Goal: Transaction & Acquisition: Purchase product/service

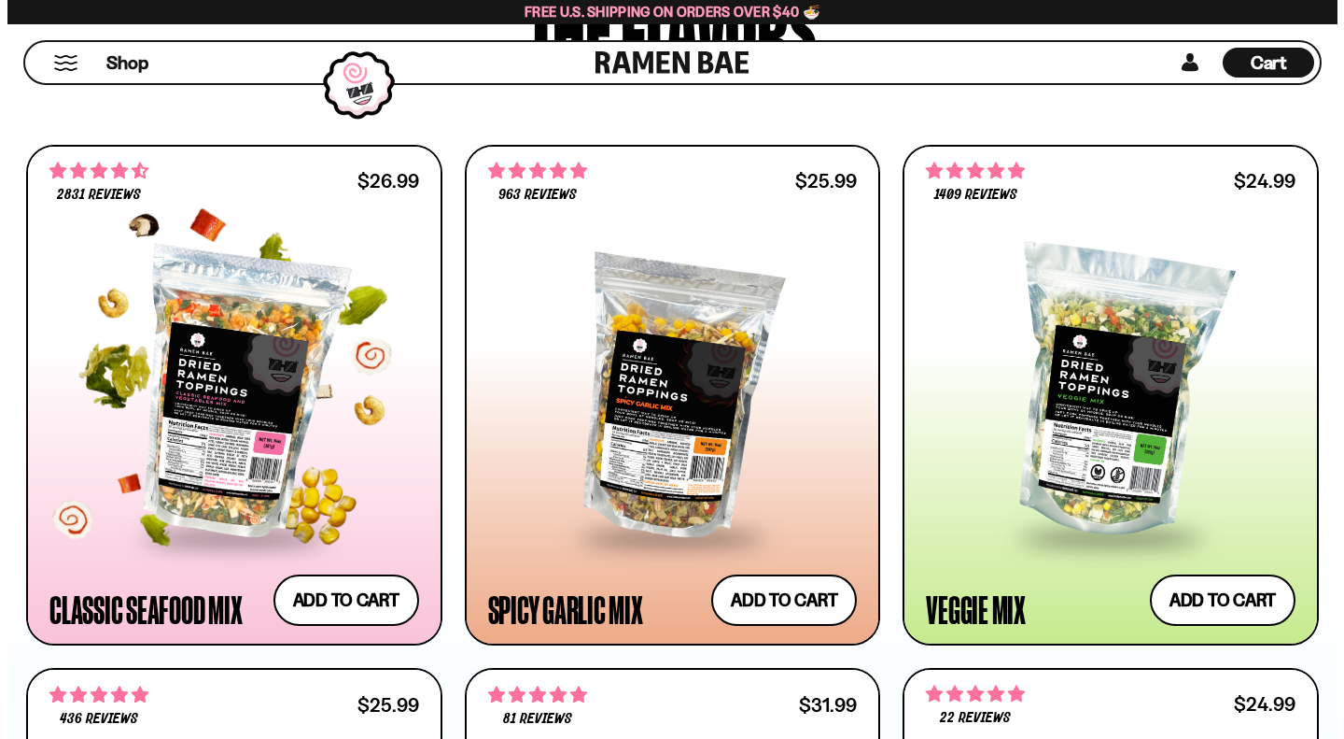
scroll to position [1024, 0]
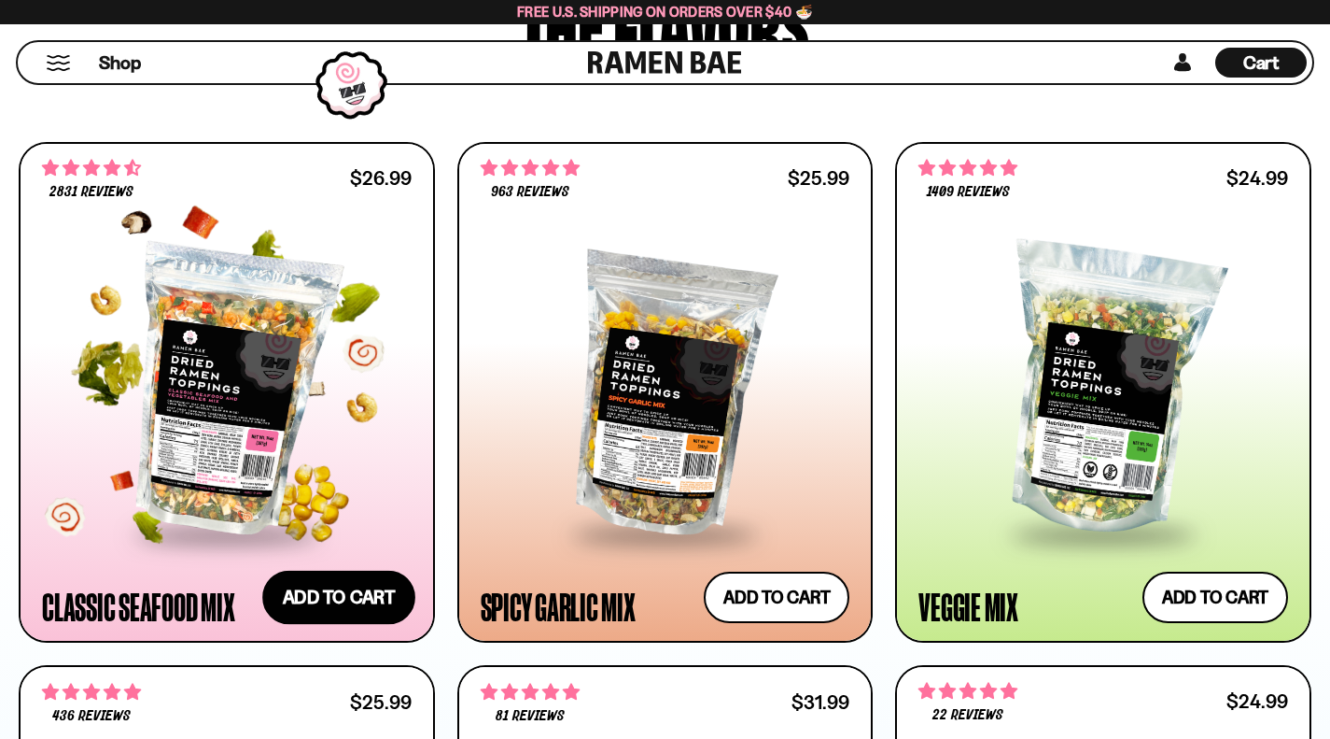
click at [337, 586] on button "Add to cart Add ― Regular price $26.99 Regular price Sale price $26.99 Unit pri…" at bounding box center [338, 597] width 153 height 54
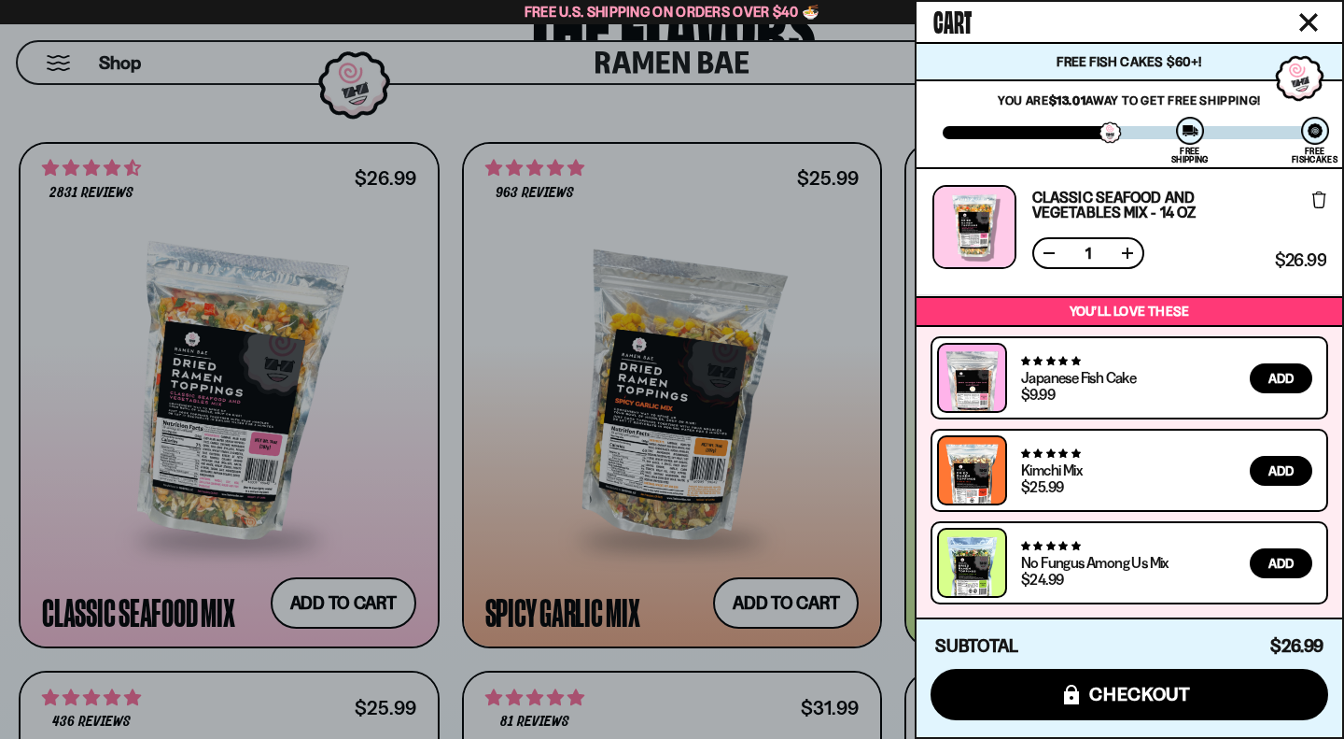
click at [985, 378] on link at bounding box center [972, 386] width 53 height 71
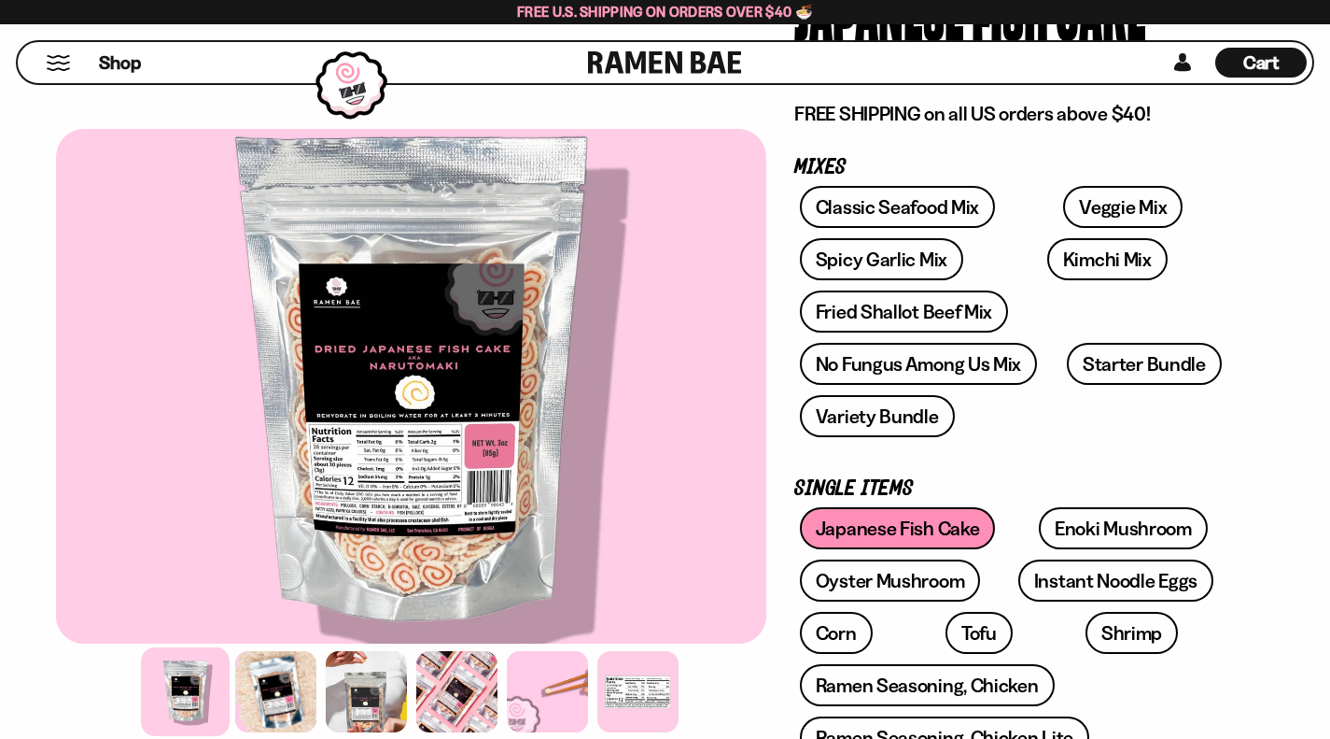
scroll to position [249, 0]
click at [1019, 558] on link "Instant Noodle Eggs" at bounding box center [1116, 579] width 195 height 42
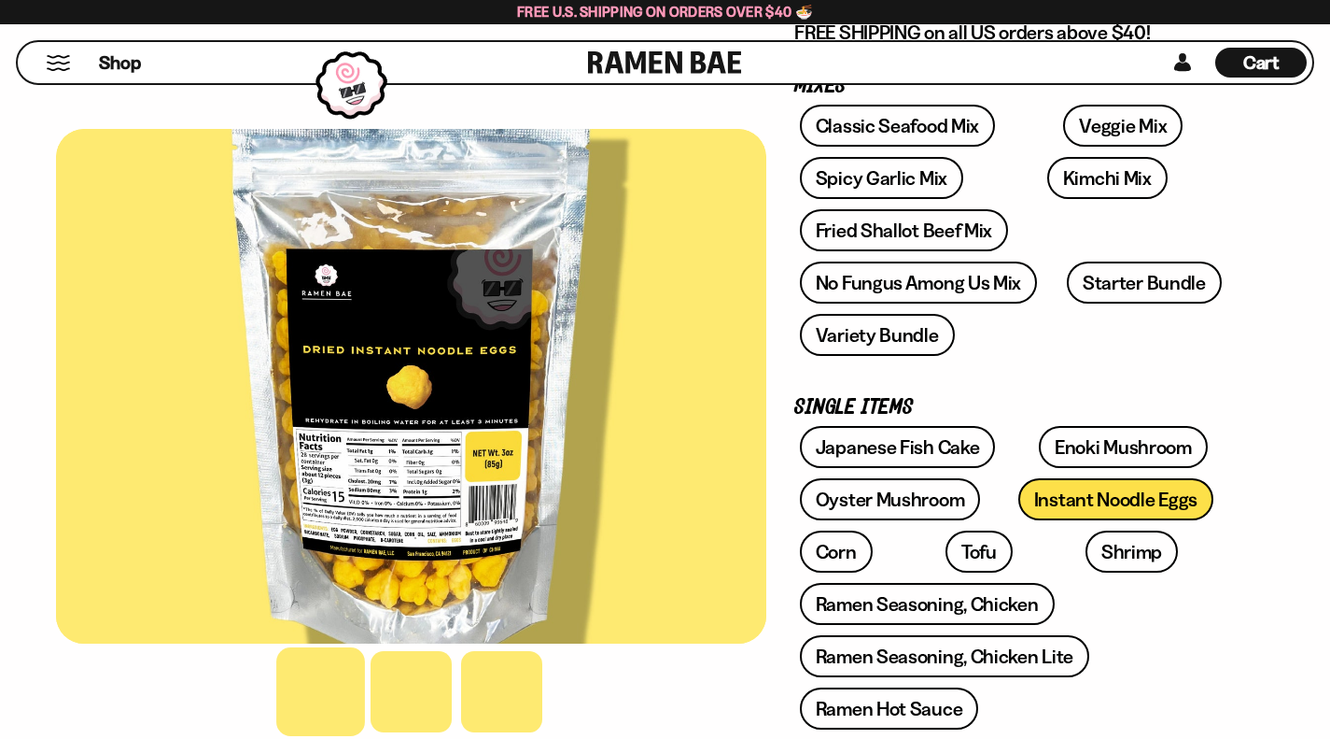
scroll to position [331, 0]
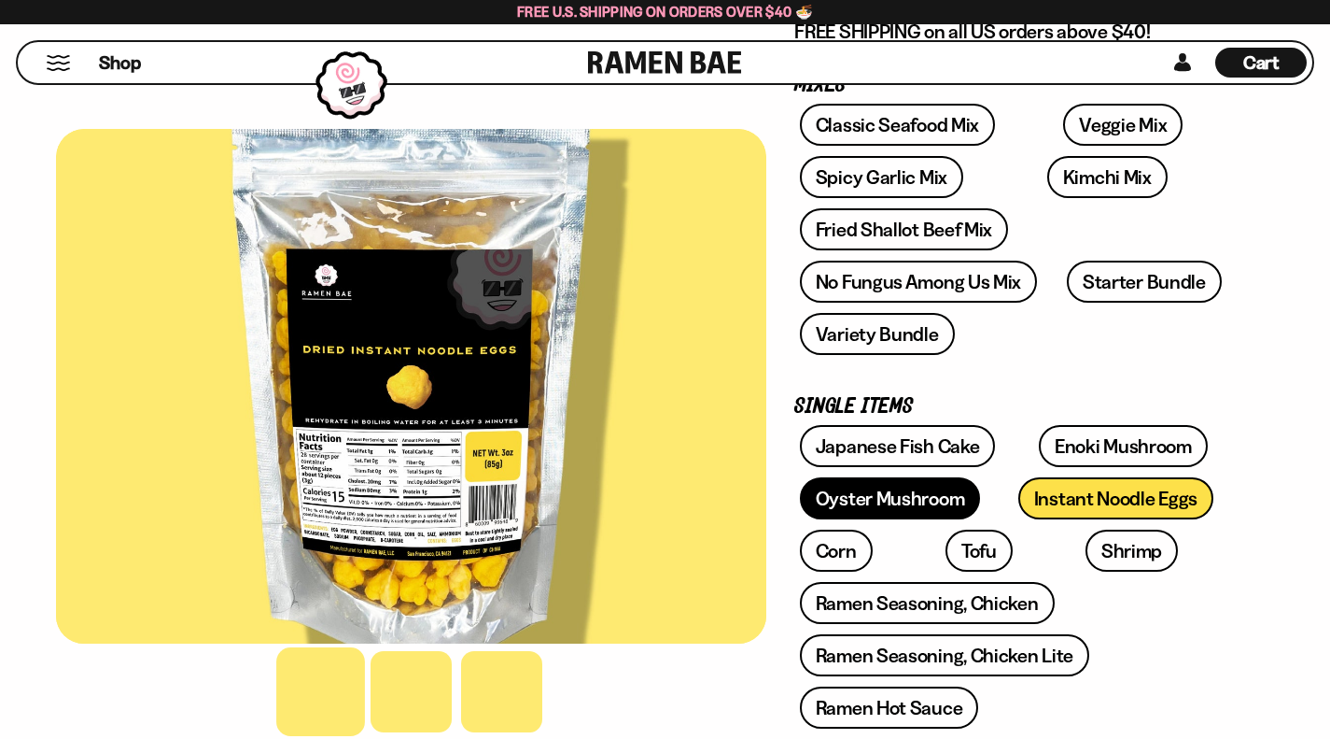
click at [800, 477] on link "Oyster Mushroom" at bounding box center [890, 498] width 181 height 42
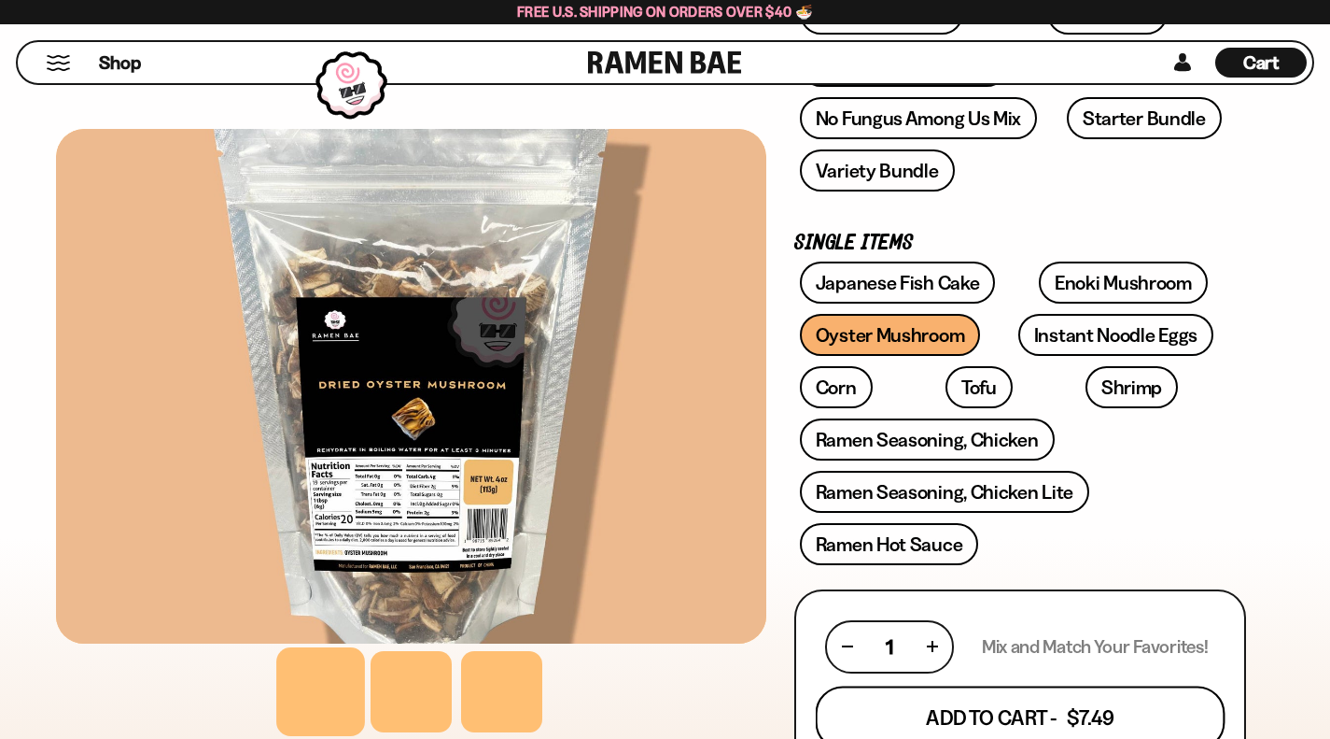
scroll to position [495, 0]
click at [934, 684] on button "Add To Cart - $7.49" at bounding box center [1021, 715] width 410 height 63
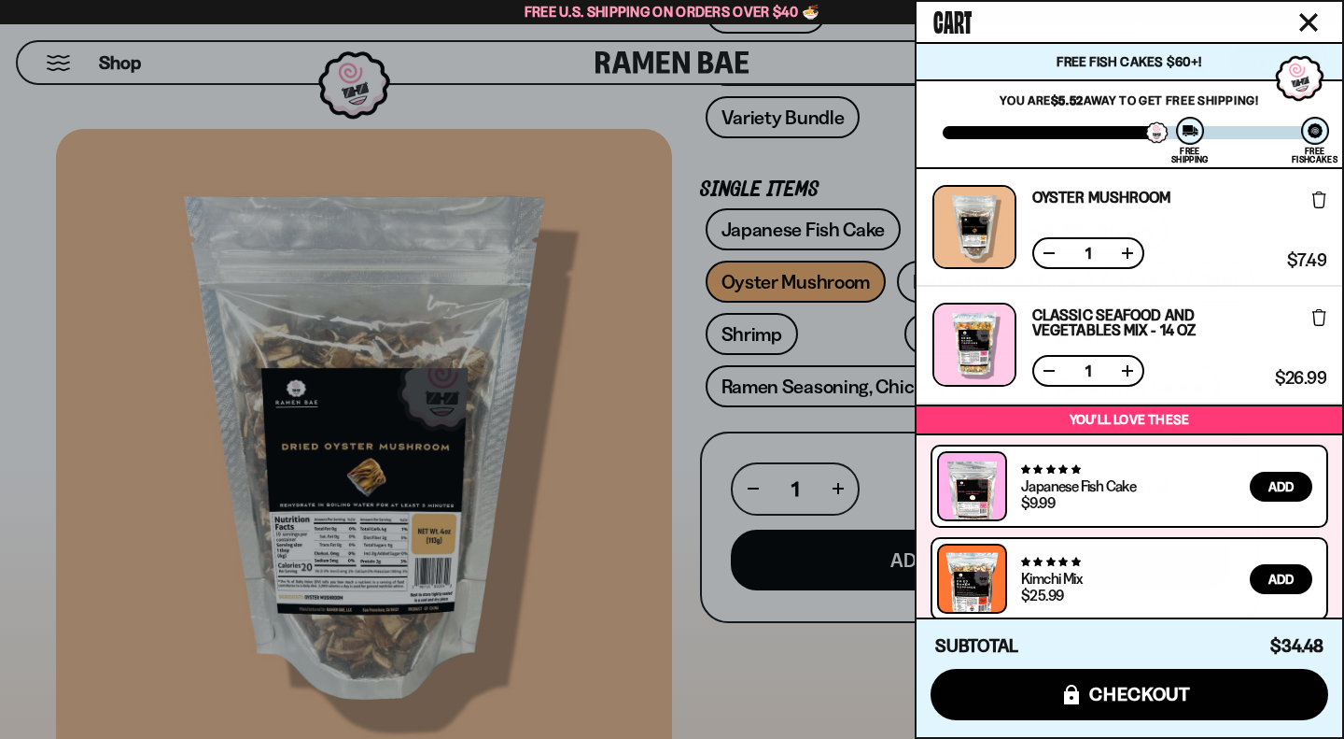
click at [1301, 21] on icon "Close cart" at bounding box center [1309, 22] width 19 height 19
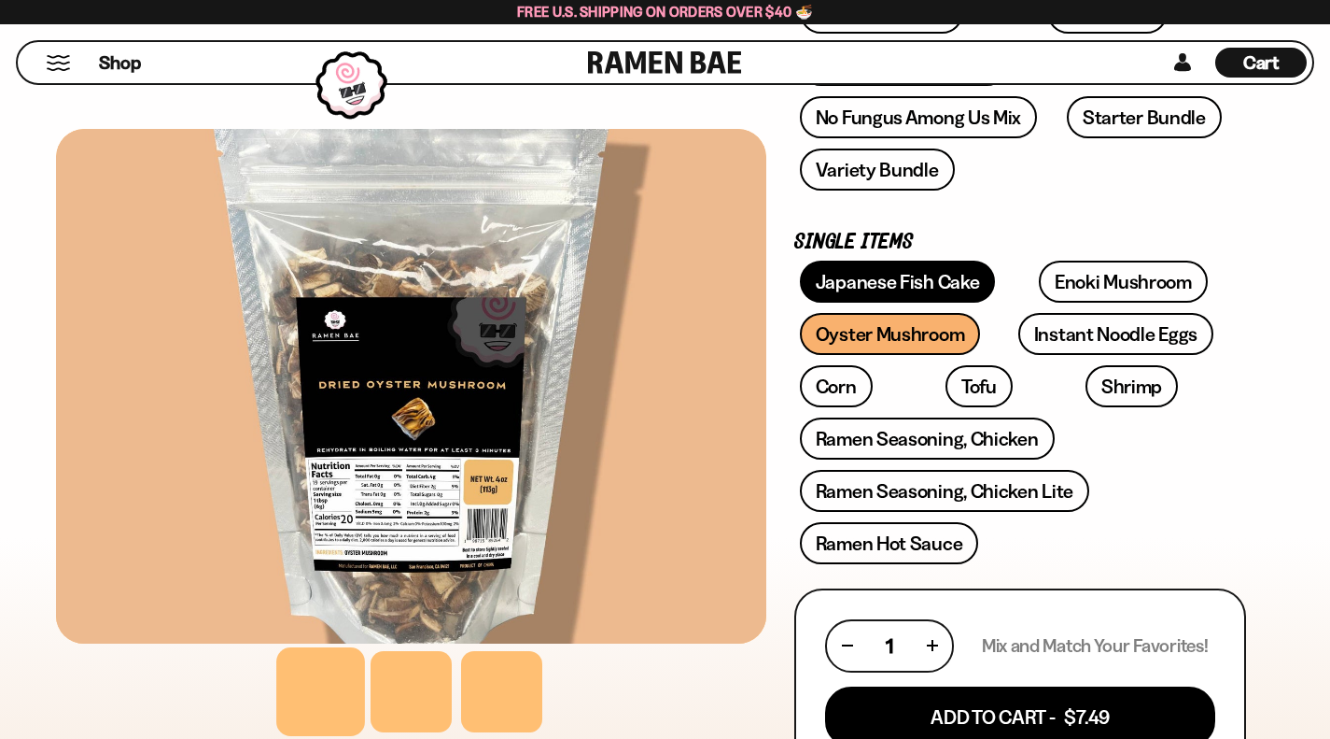
click at [813, 260] on link "Japanese Fish Cake" at bounding box center [898, 281] width 196 height 42
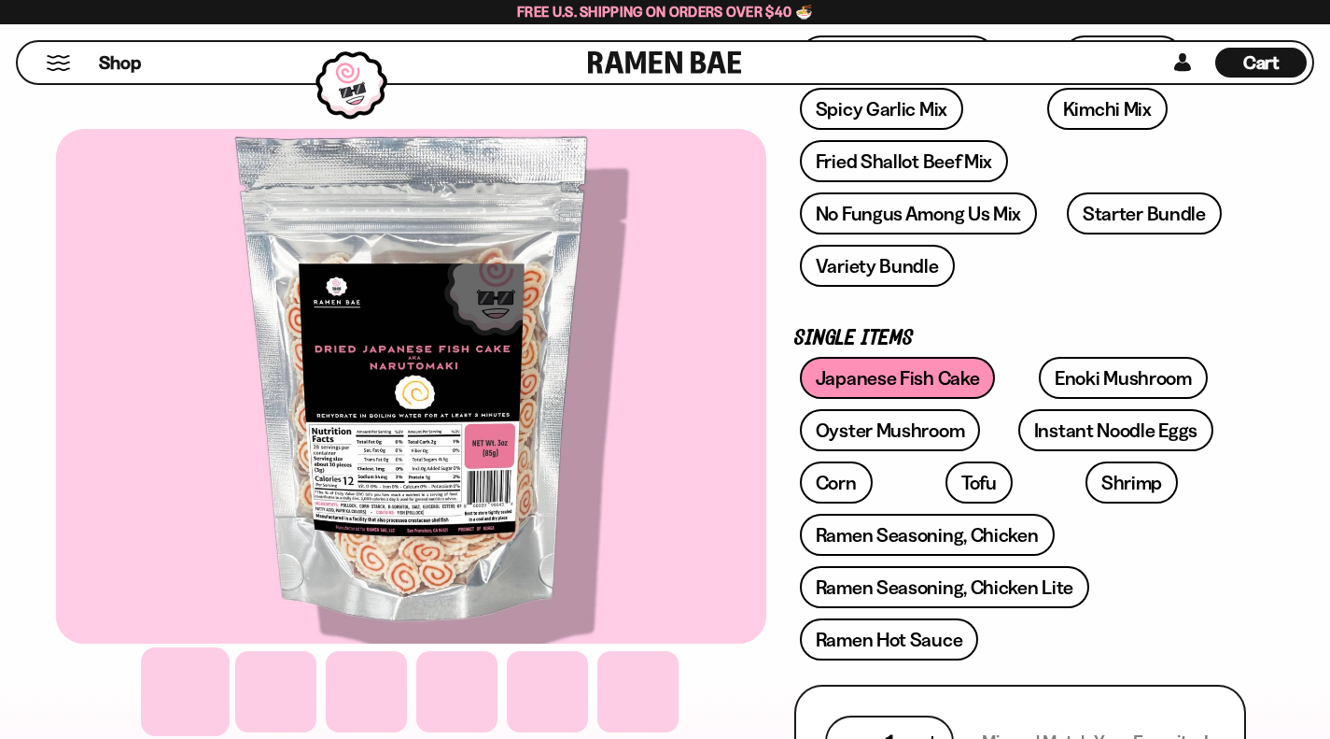
scroll to position [400, 0]
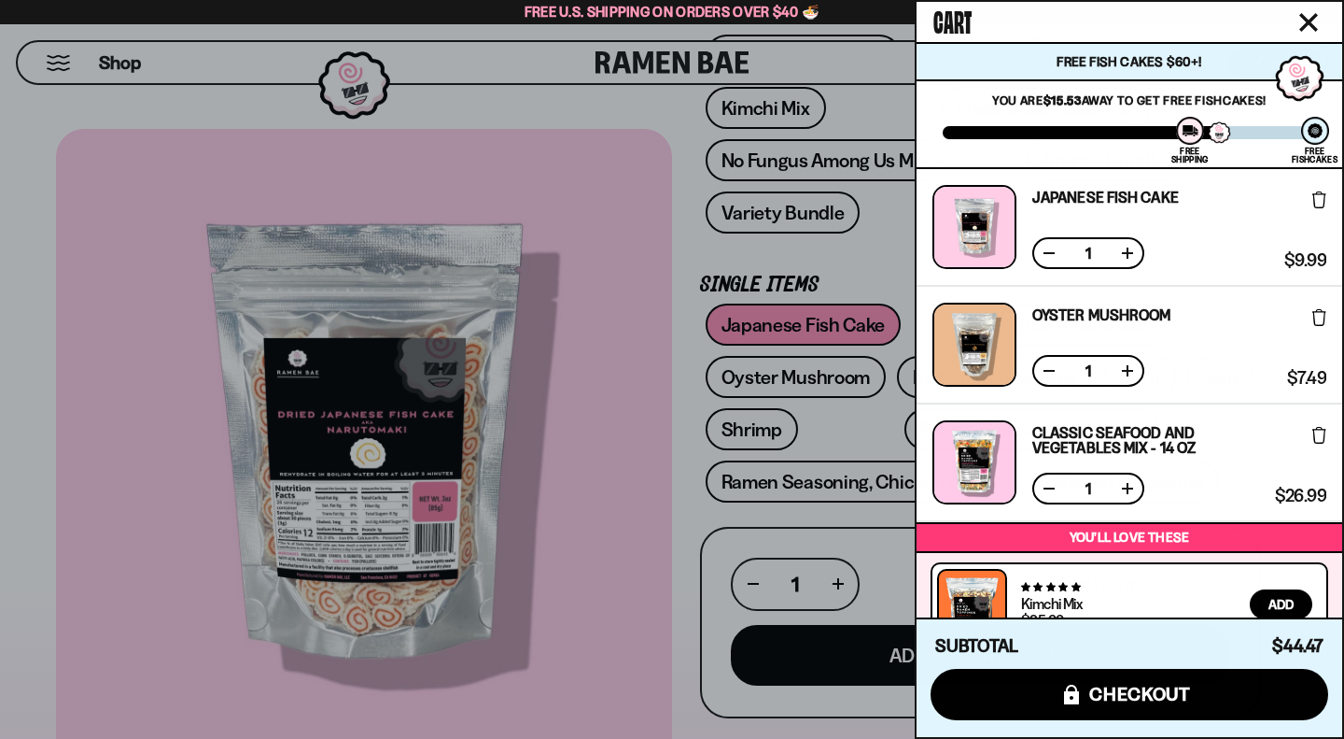
click at [1312, 19] on icon "Close cart" at bounding box center [1309, 22] width 17 height 17
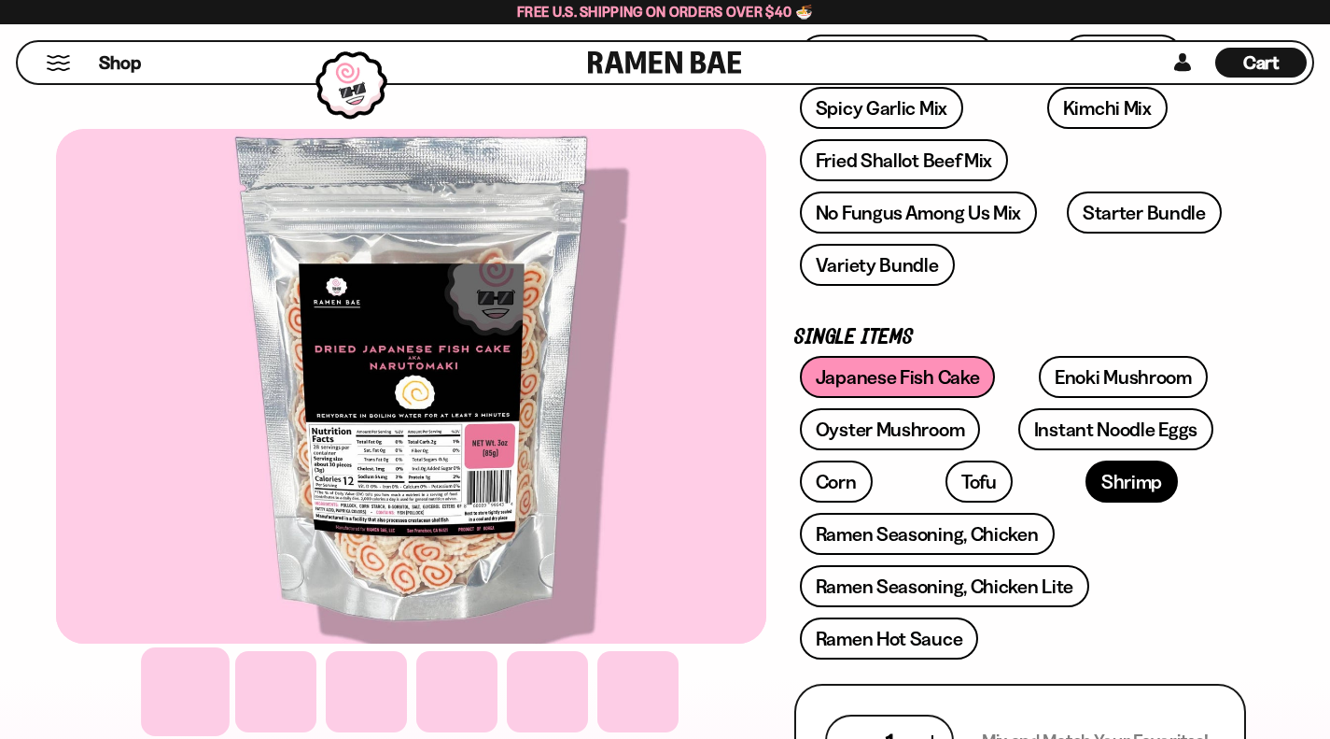
click at [1086, 460] on link "Shrimp" at bounding box center [1132, 481] width 92 height 42
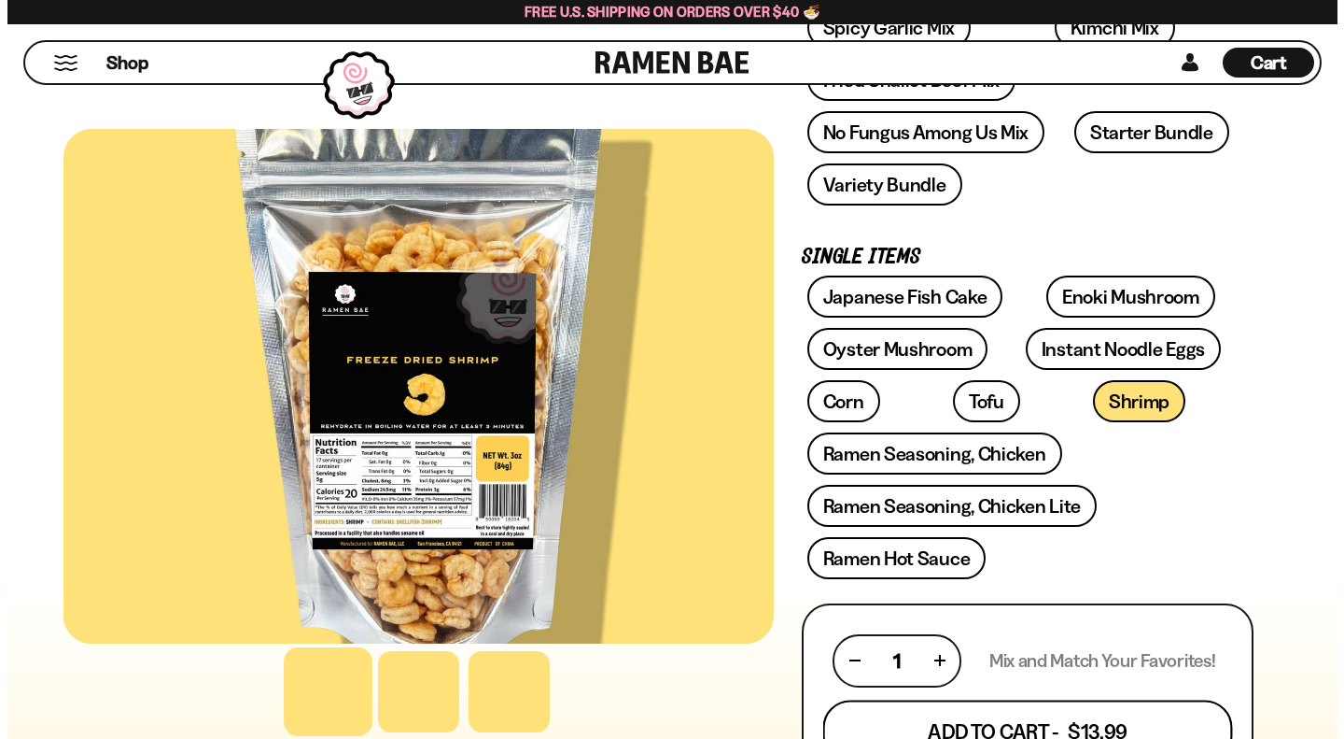
scroll to position [481, 0]
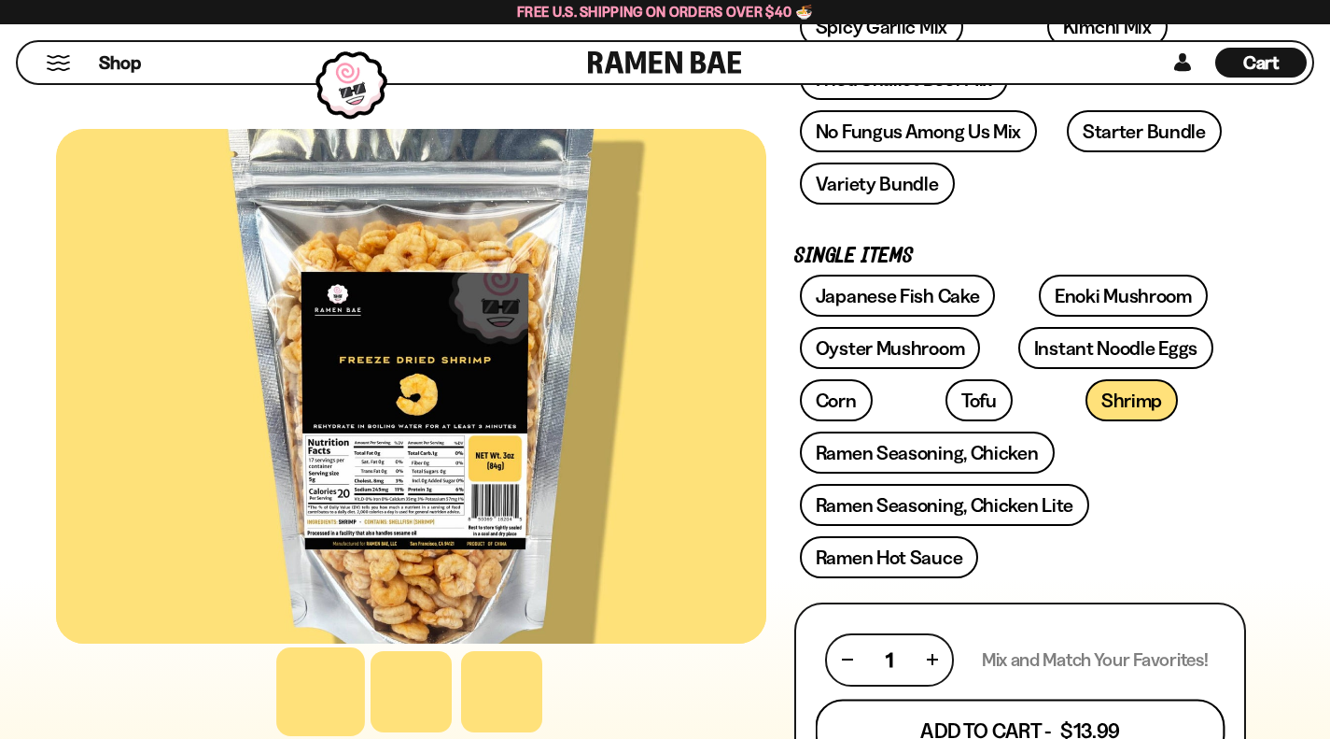
click at [990, 698] on button "Add To Cart - $13.99" at bounding box center [1021, 729] width 410 height 63
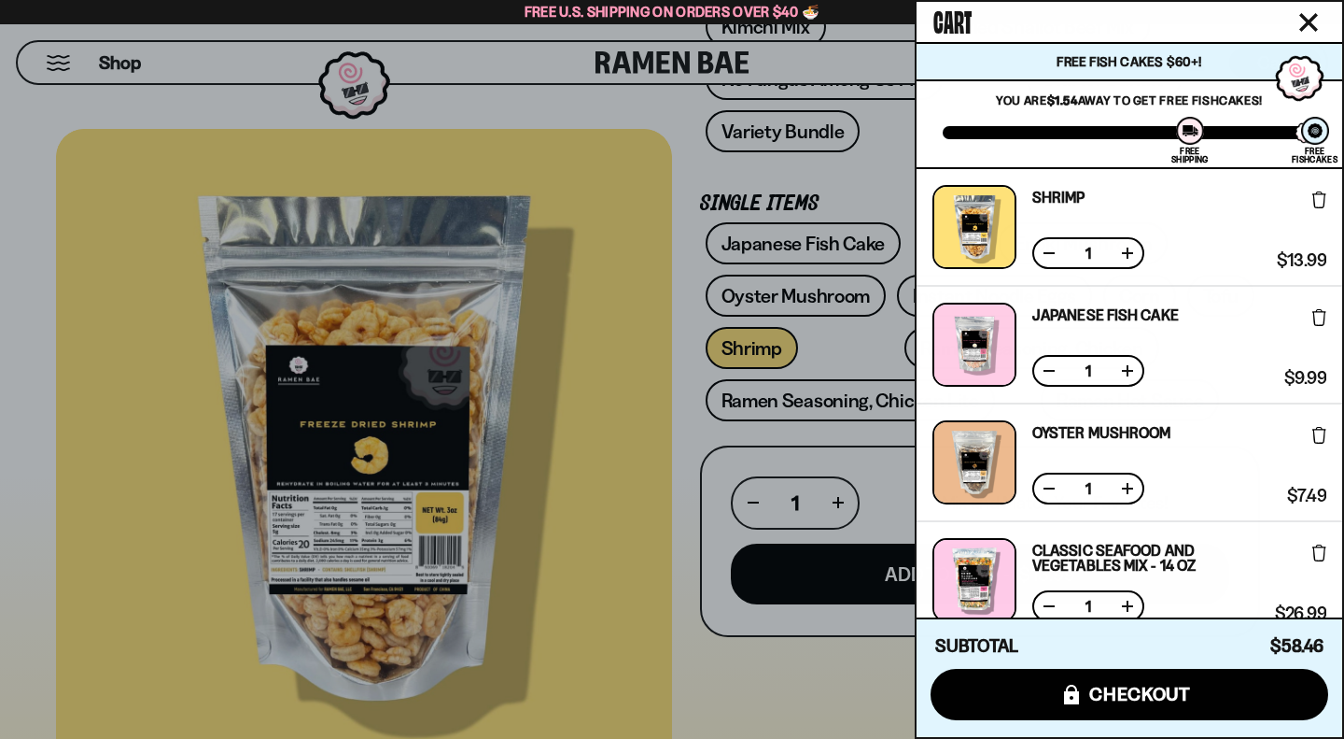
scroll to position [344, 0]
